Goal: Navigation & Orientation: Find specific page/section

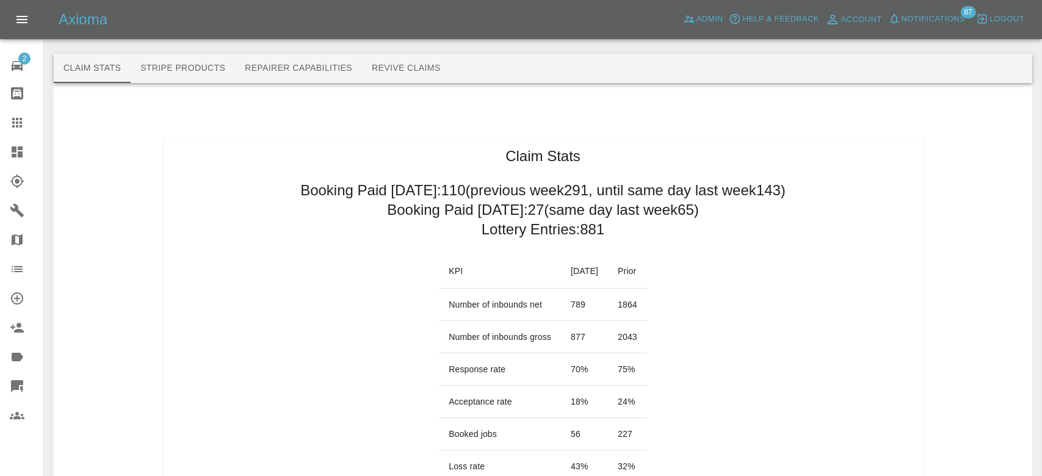
click at [933, 19] on span "Notifications" at bounding box center [933, 19] width 63 height 14
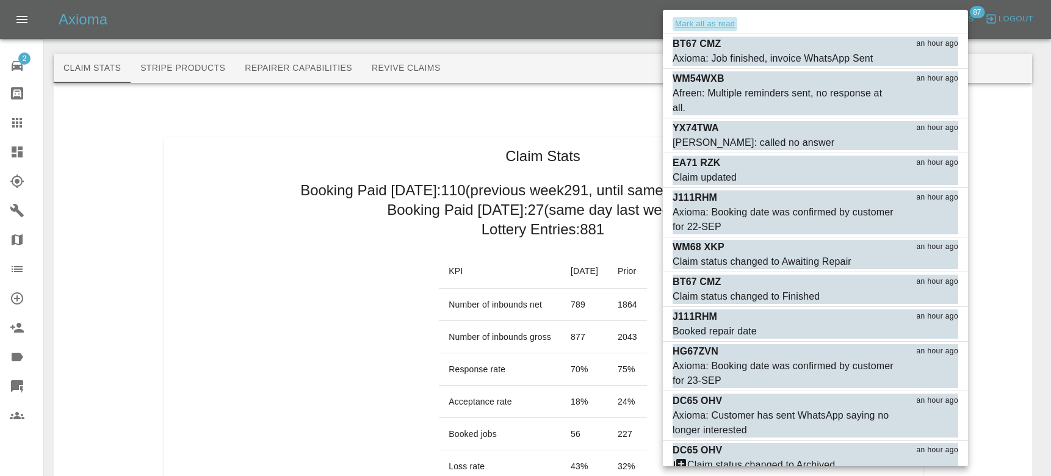
click at [714, 26] on button "Mark all as read" at bounding box center [705, 24] width 65 height 14
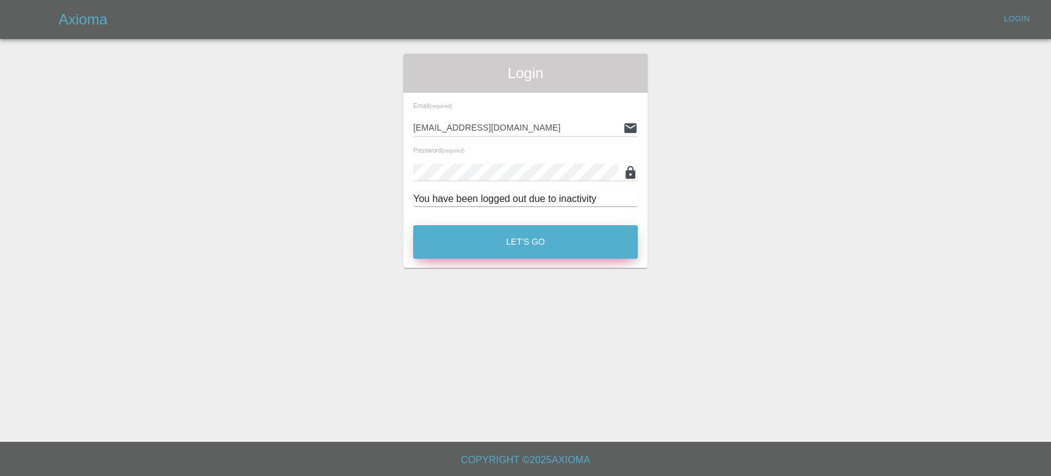
click at [562, 245] on button "Let's Go" at bounding box center [525, 242] width 225 height 34
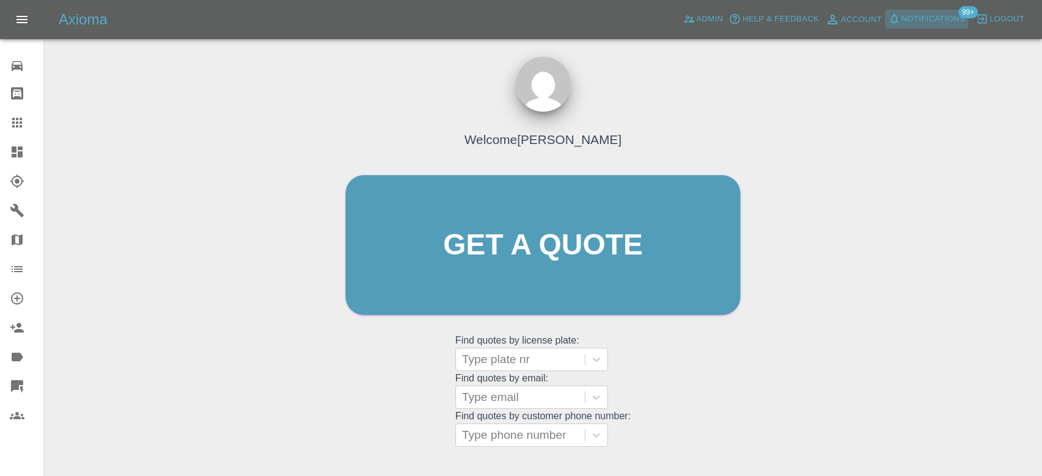
click at [944, 16] on span "Notifications" at bounding box center [933, 19] width 63 height 14
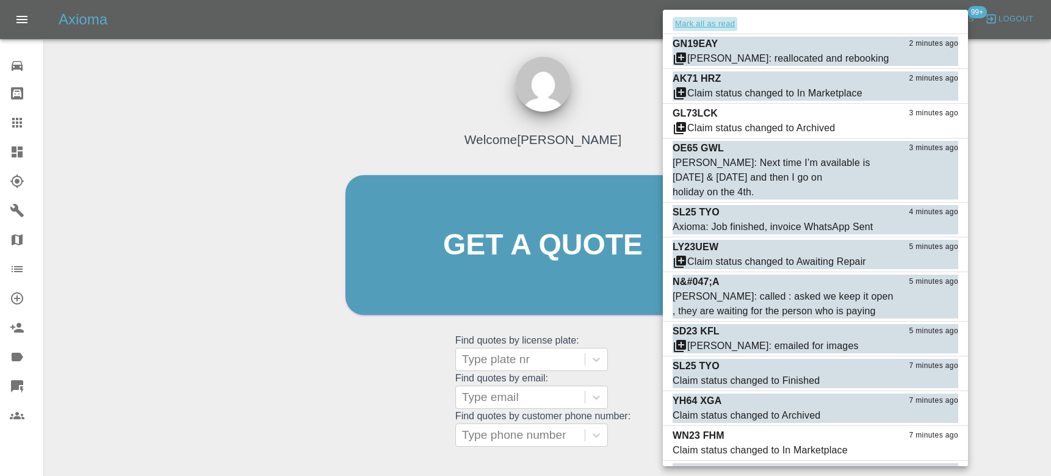
click at [704, 24] on button "Mark all as read" at bounding box center [705, 24] width 65 height 14
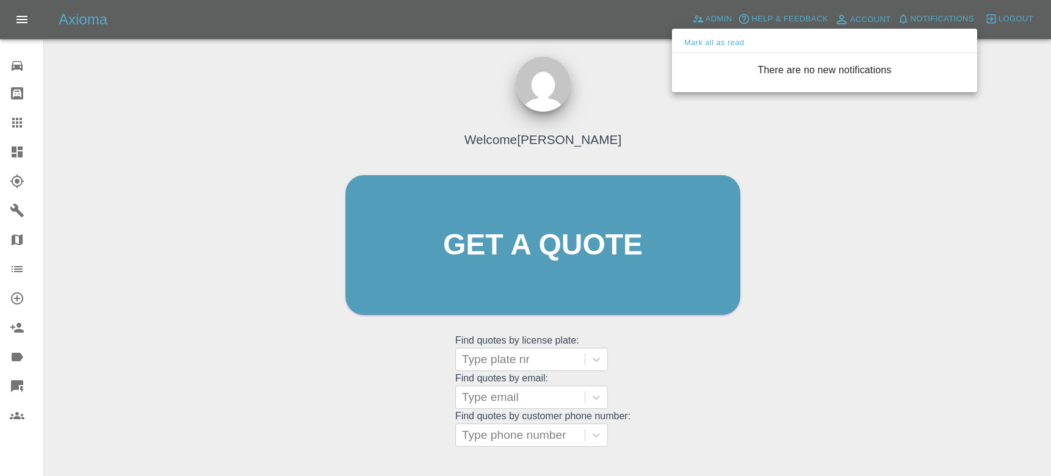
click at [638, 116] on div at bounding box center [525, 238] width 1051 height 476
